Goal: Information Seeking & Learning: Learn about a topic

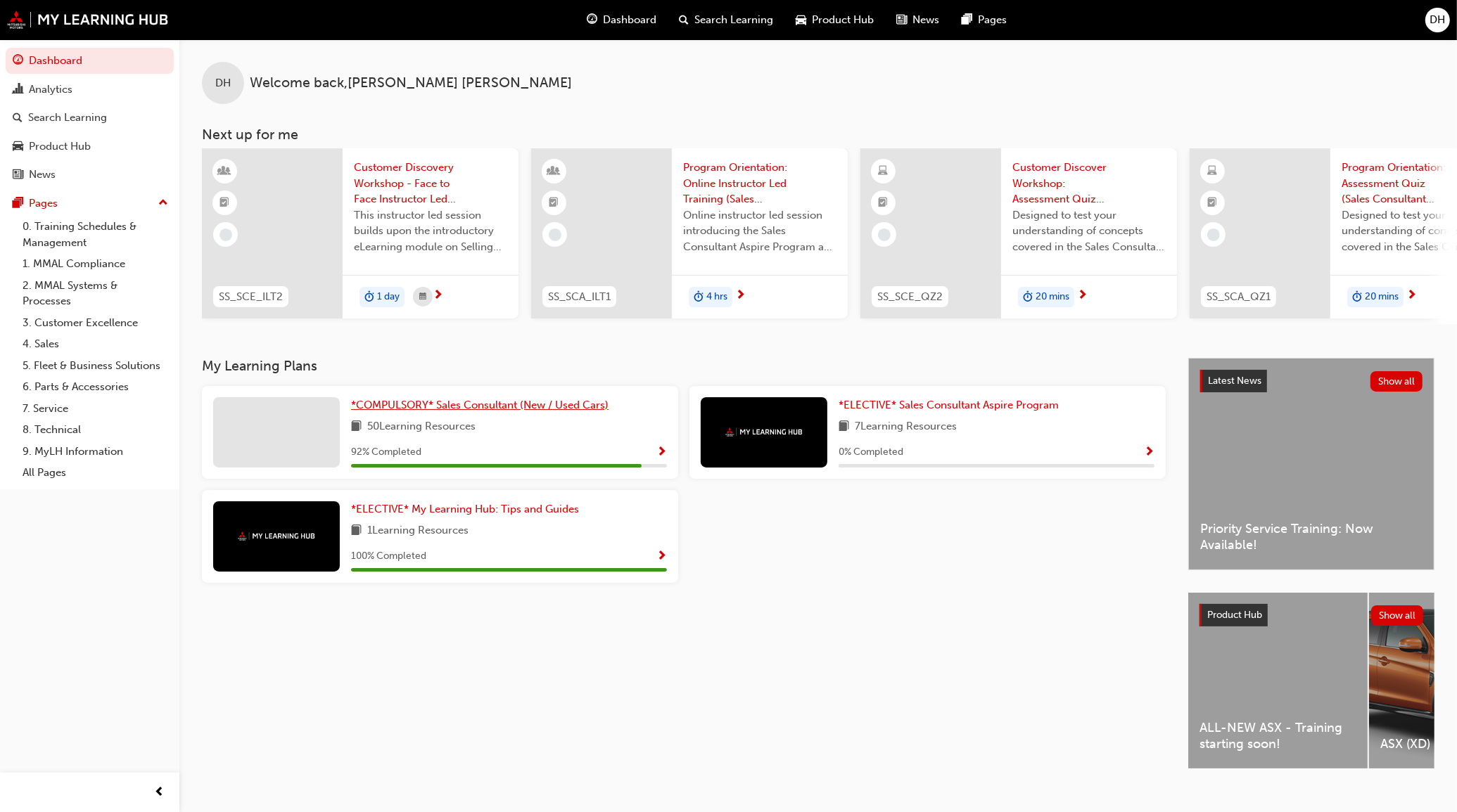
click at [519, 411] on span "*COMPULSORY* Sales Consultant (New / Used Cars)" at bounding box center [480, 406] width 257 height 13
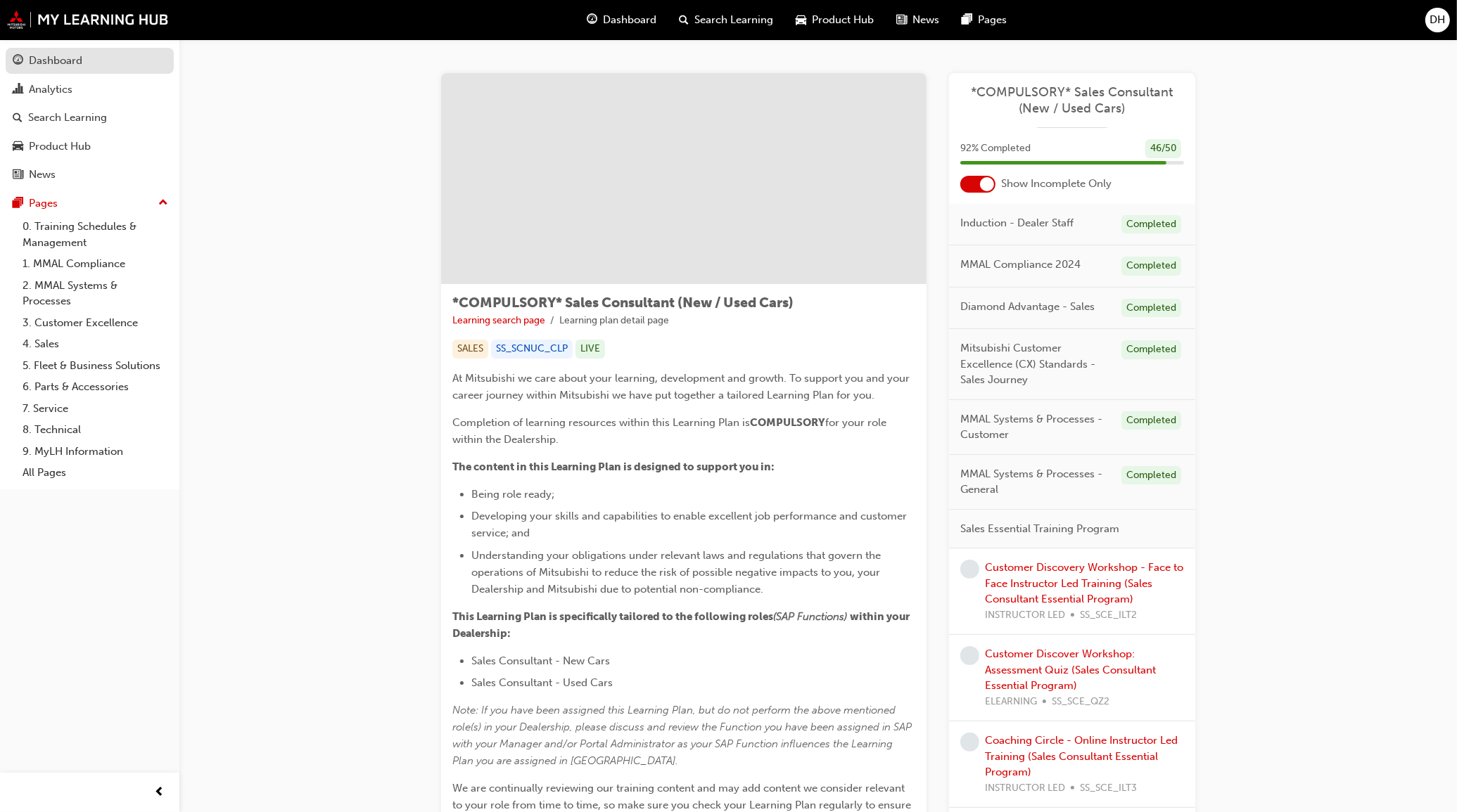
click at [47, 61] on div "Dashboard" at bounding box center [56, 60] width 54 height 16
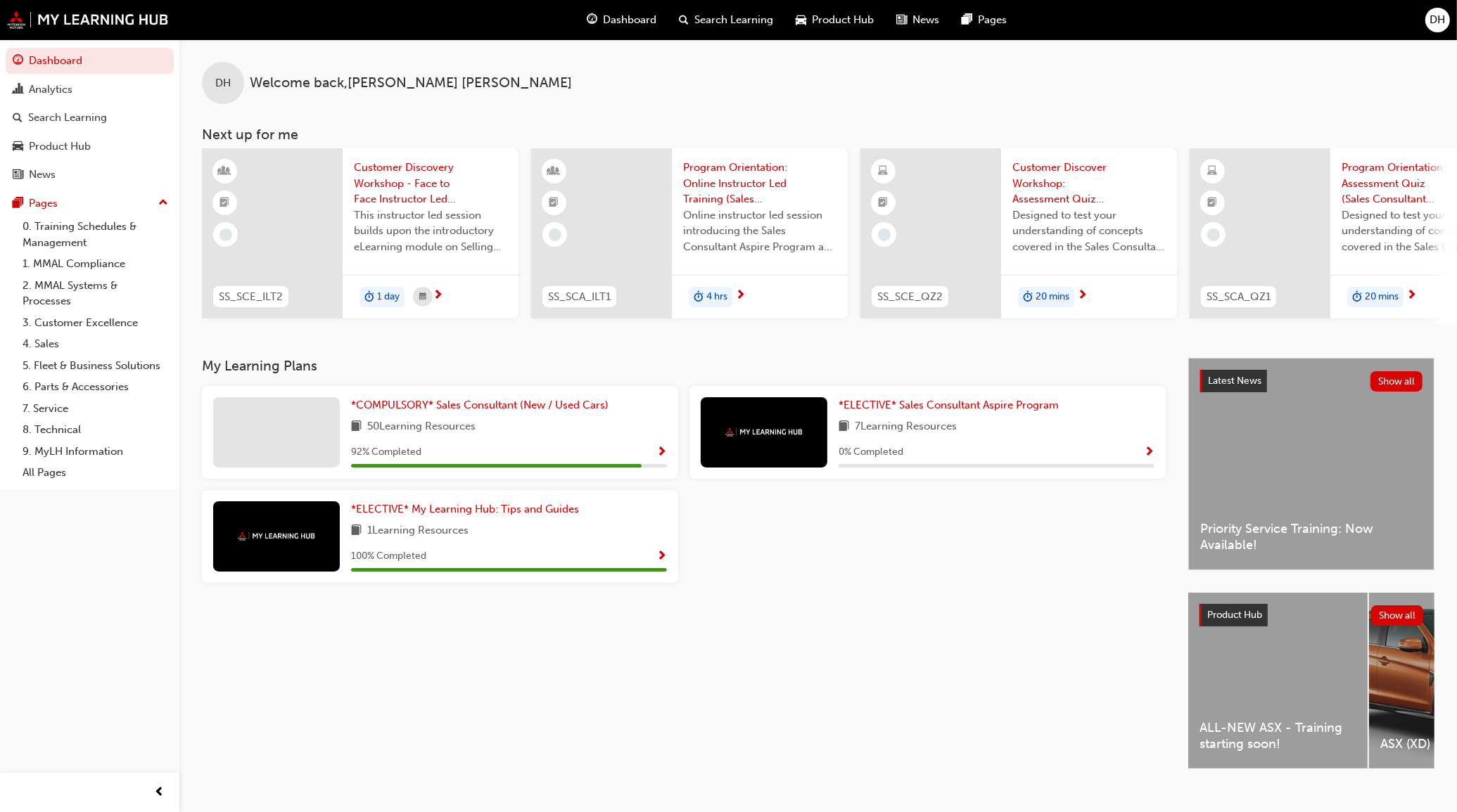
click at [1391, 296] on span "20 mins" at bounding box center [1381, 296] width 33 height 16
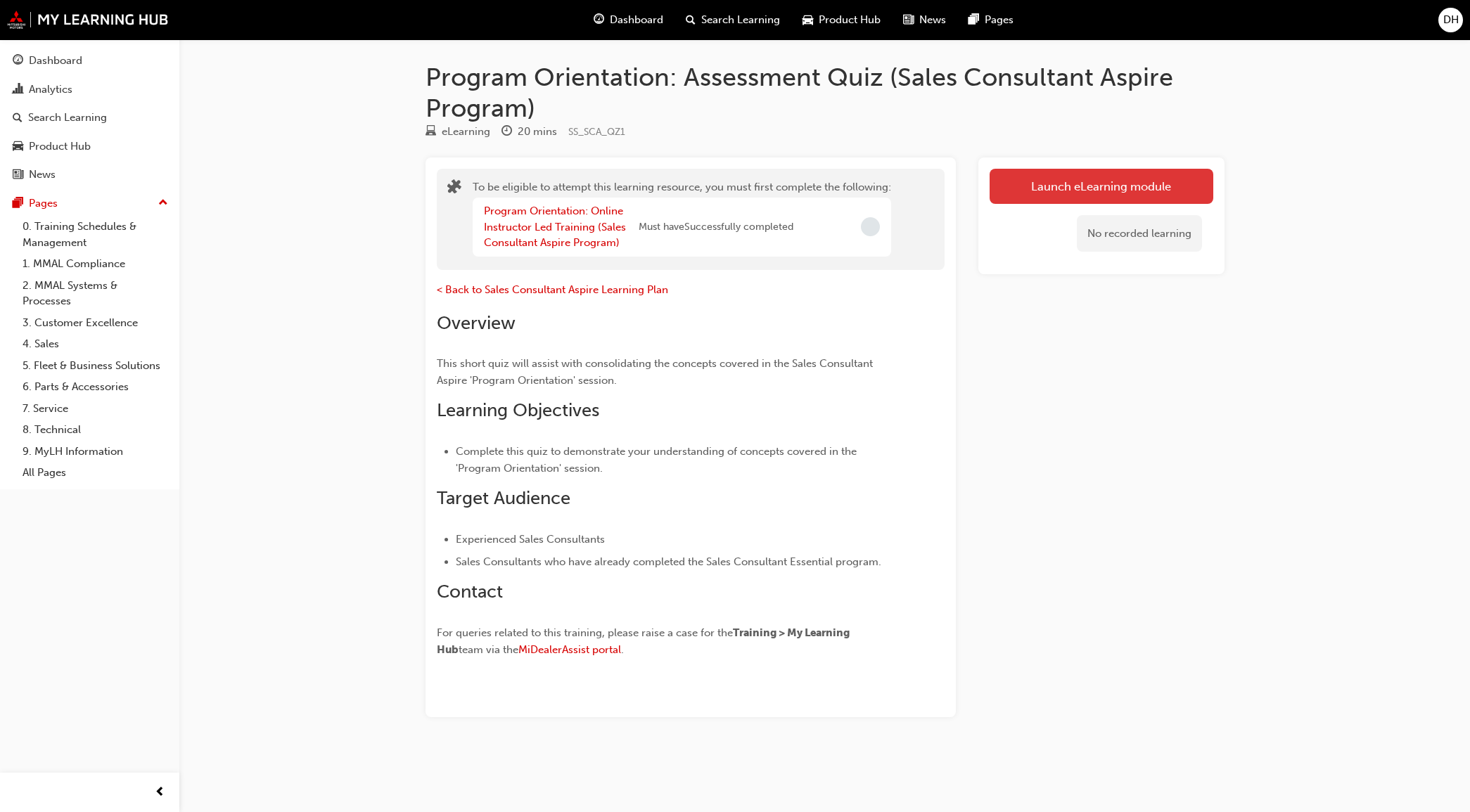
click at [1148, 192] on button "Launch eLearning module" at bounding box center [1100, 186] width 223 height 35
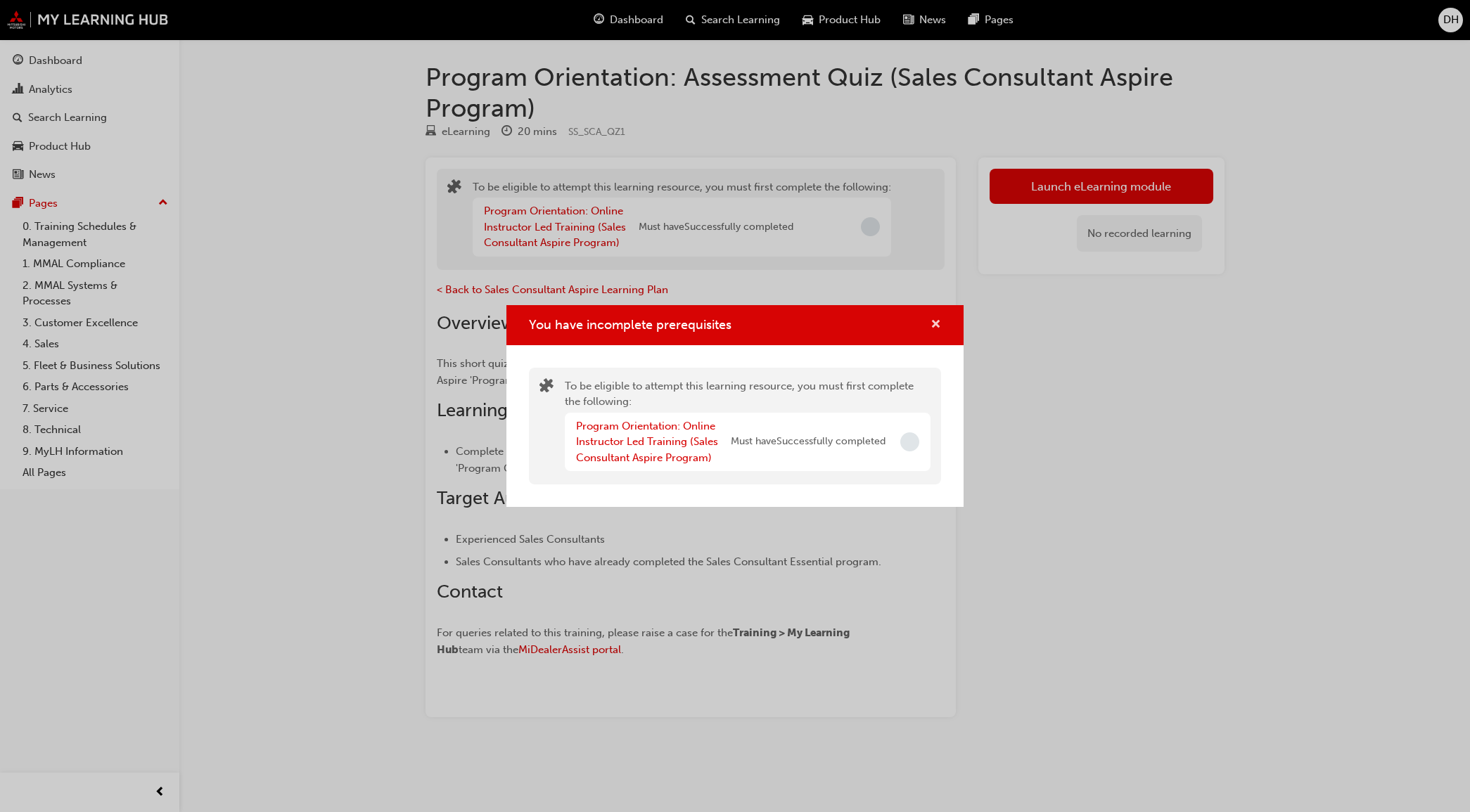
click at [936, 322] on span "cross-icon" at bounding box center [936, 326] width 10 height 13
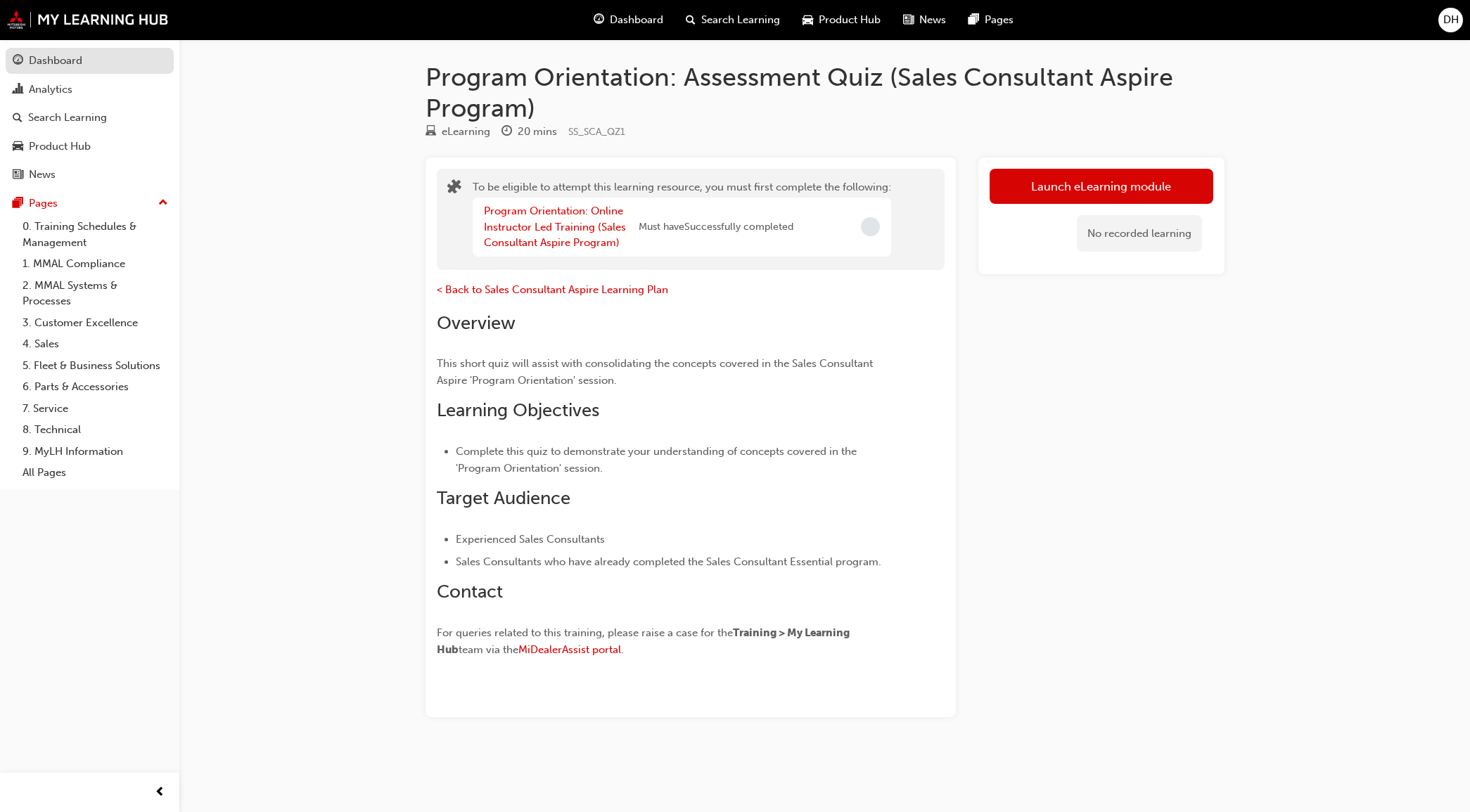
click at [49, 61] on div "Dashboard" at bounding box center [56, 60] width 54 height 16
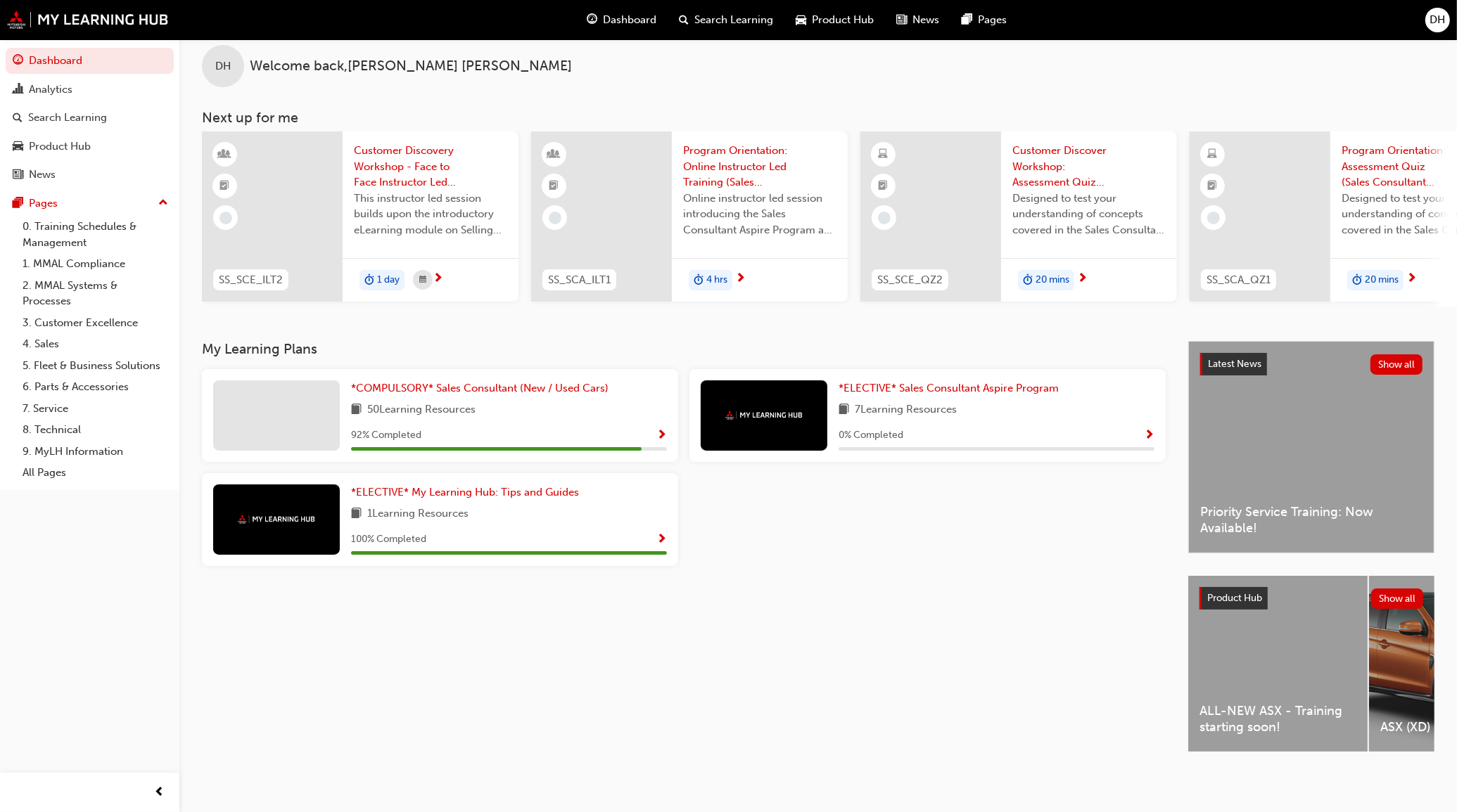
scroll to position [28, 0]
click at [1399, 591] on button "Show all" at bounding box center [1397, 599] width 53 height 20
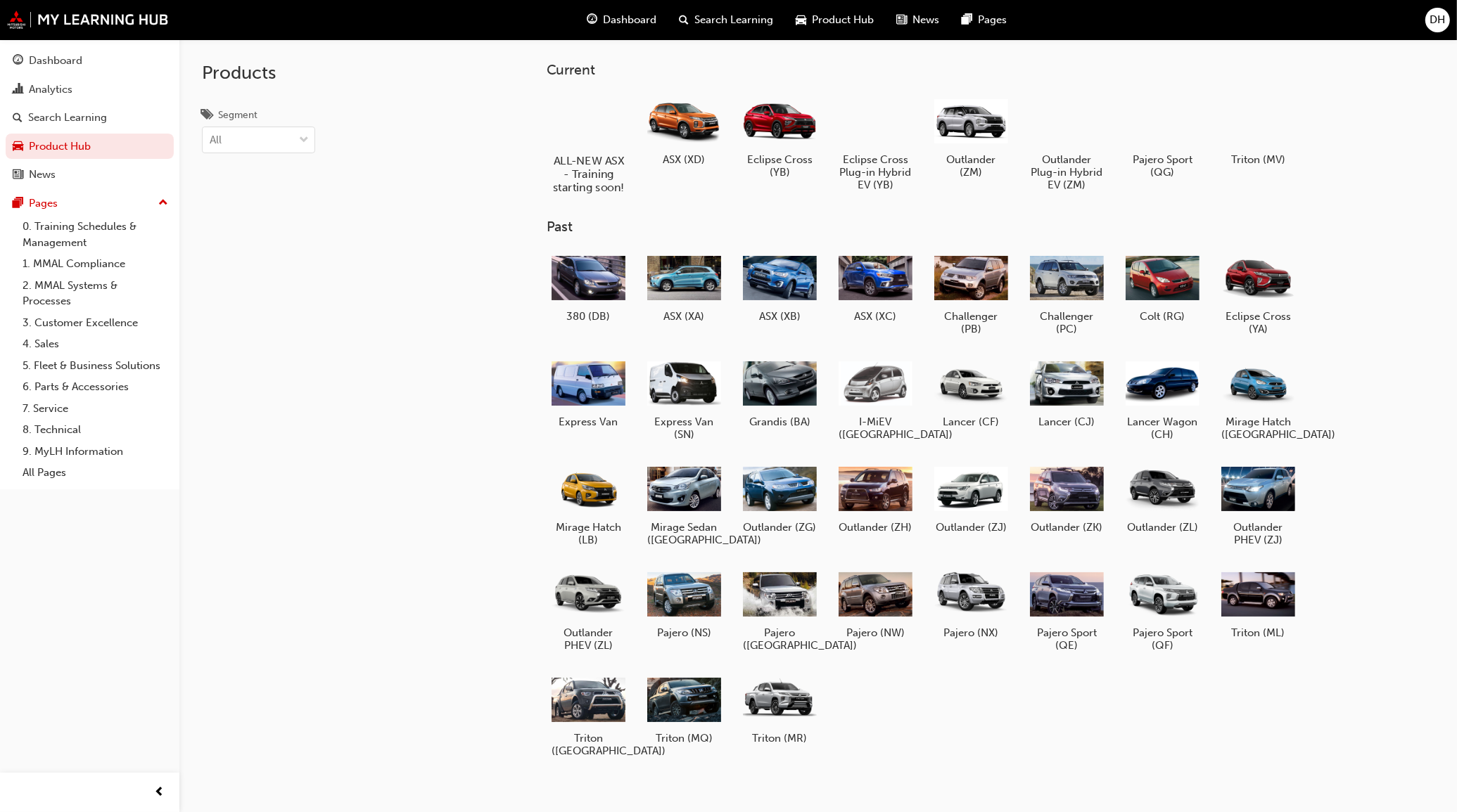
click at [578, 118] on div at bounding box center [588, 119] width 78 height 56
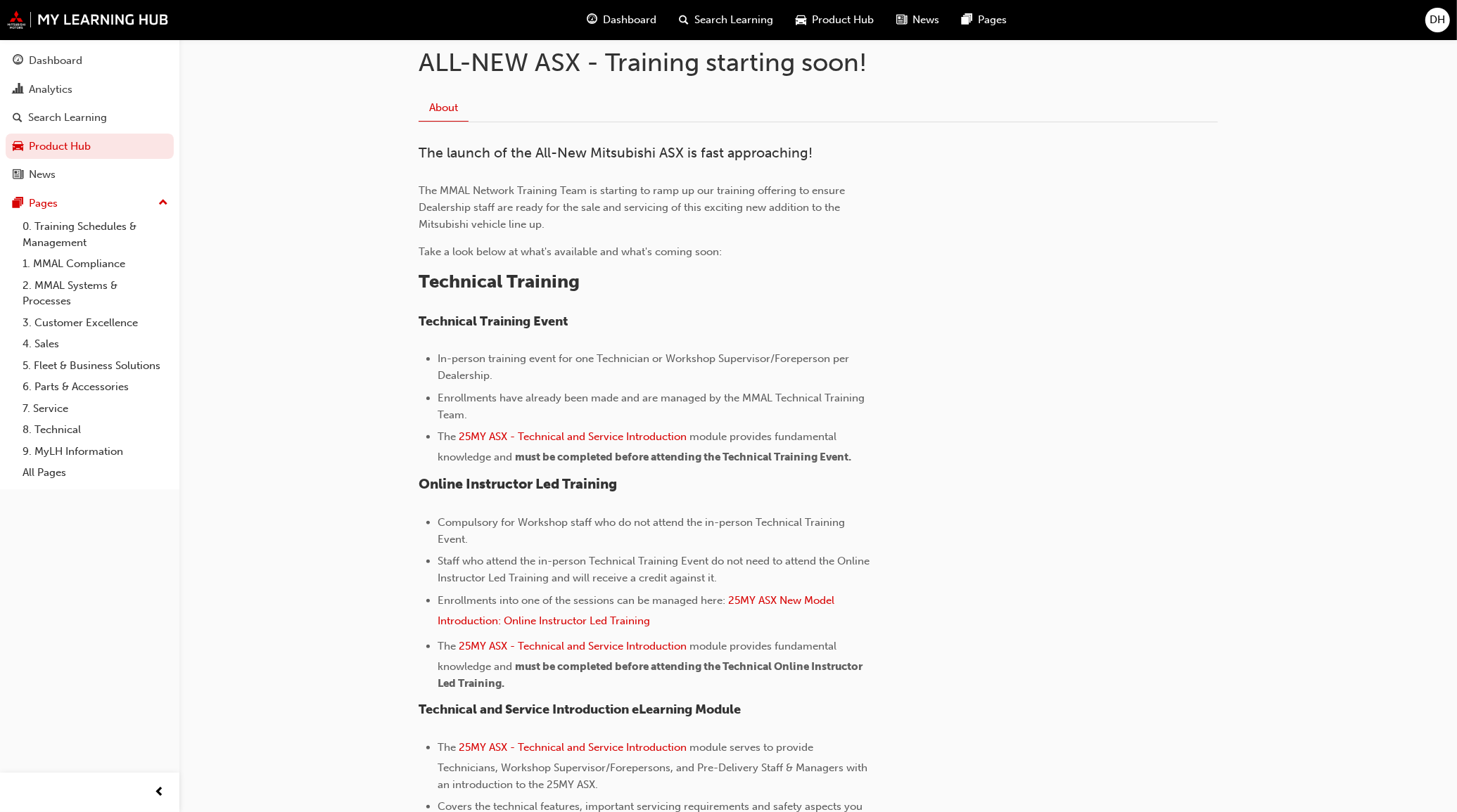
scroll to position [352, 0]
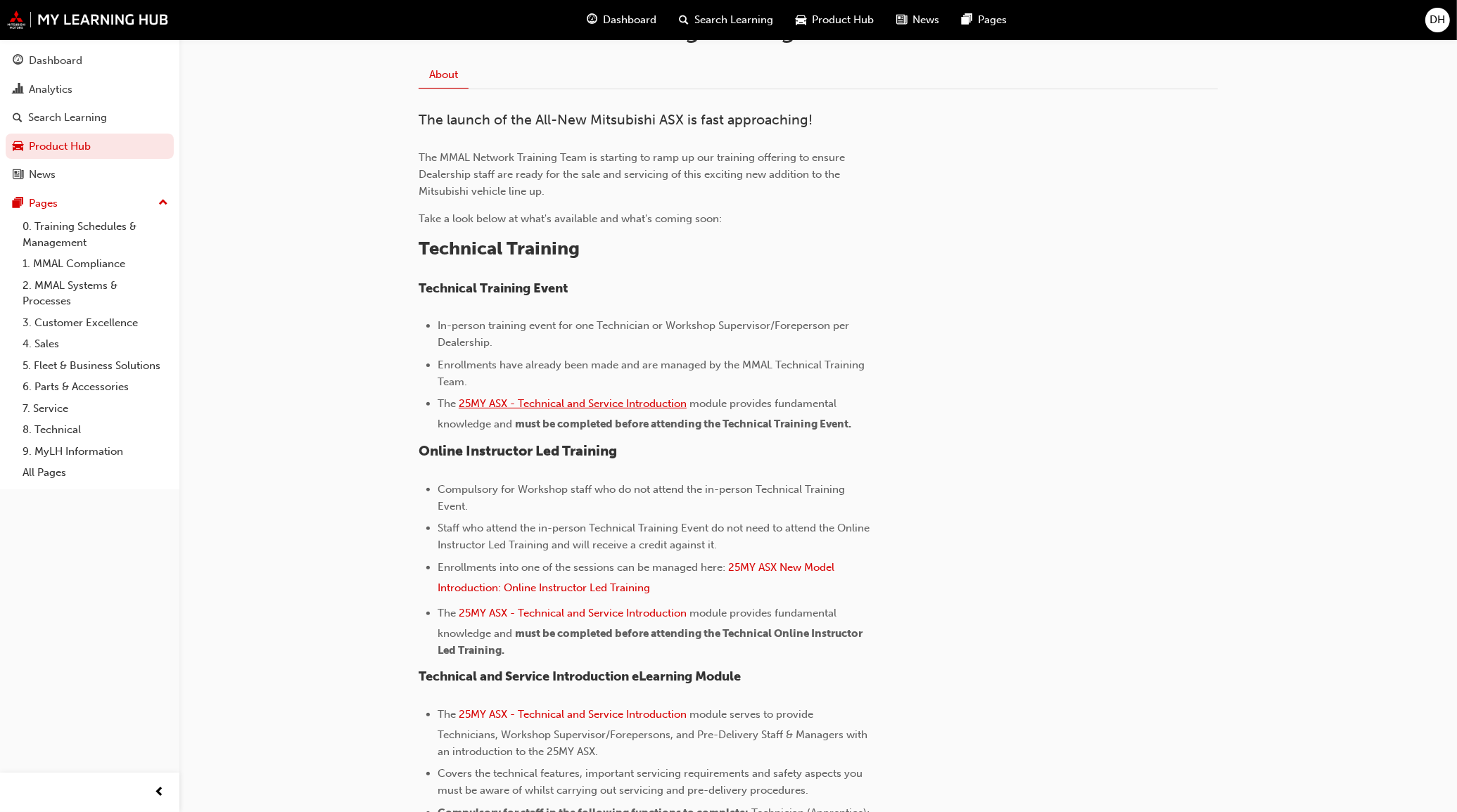
click at [642, 402] on span "25MY ASX - Technical and Service Introduction" at bounding box center [572, 404] width 228 height 13
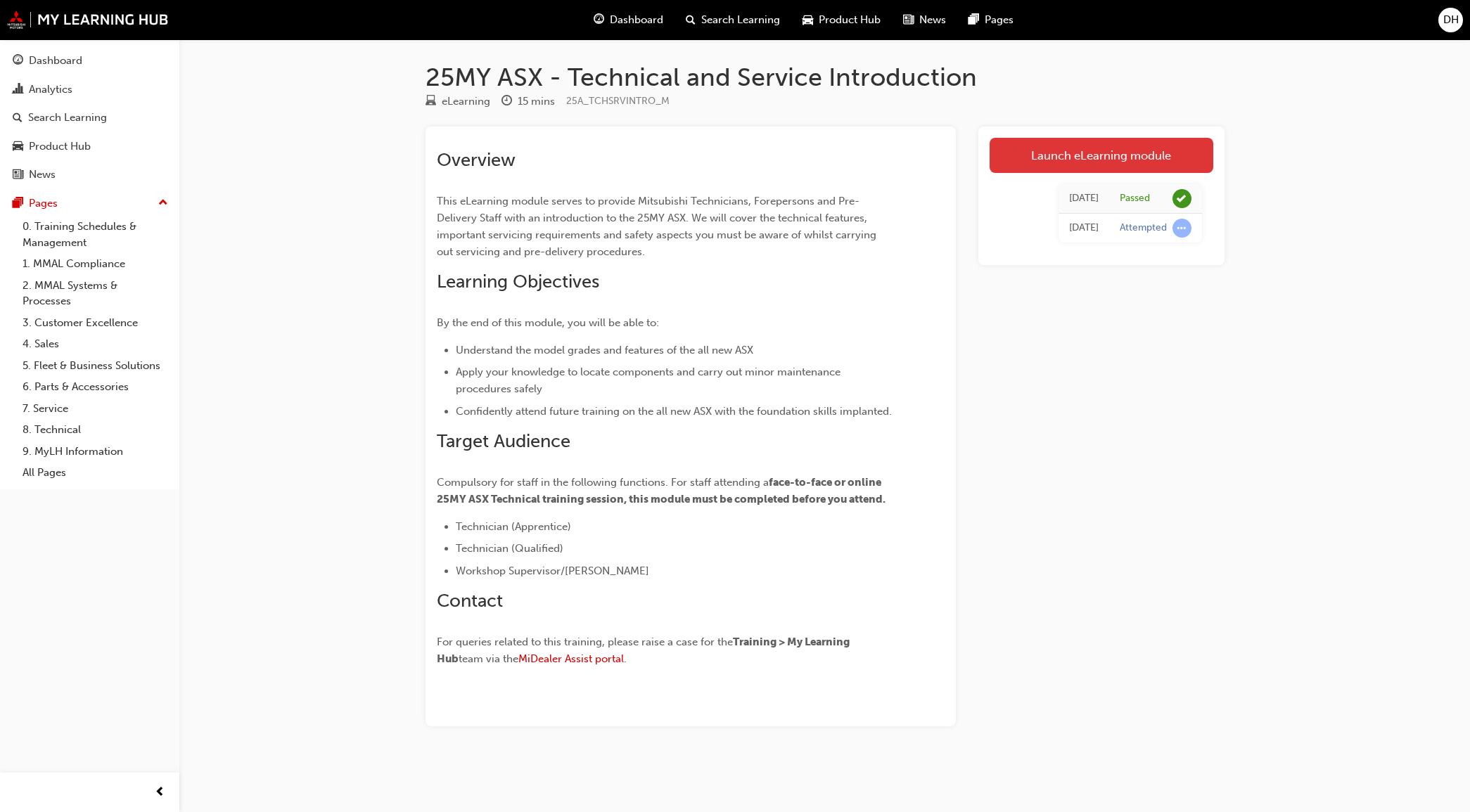
click at [1127, 154] on link "Launch eLearning module" at bounding box center [1100, 156] width 223 height 35
click at [60, 60] on div "Dashboard" at bounding box center [56, 60] width 54 height 16
